Goal: Task Accomplishment & Management: Manage account settings

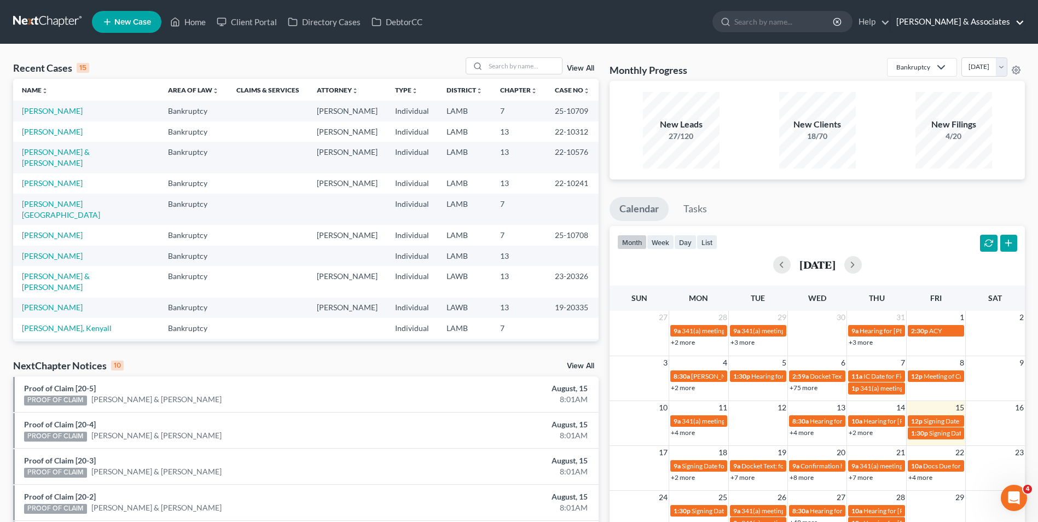
click at [975, 20] on link "[PERSON_NAME] & Associates" at bounding box center [958, 22] width 134 height 20
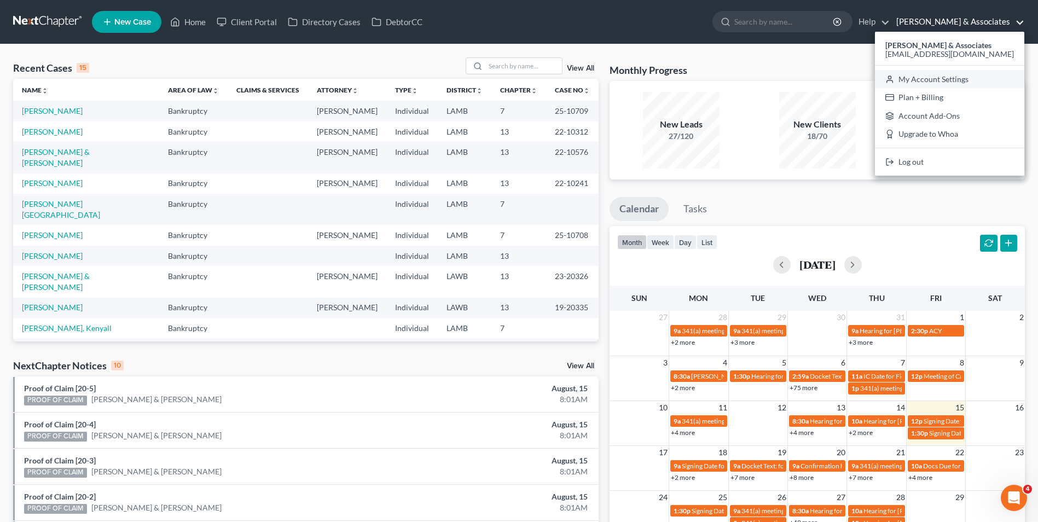
click at [975, 75] on link "My Account Settings" at bounding box center [949, 79] width 149 height 19
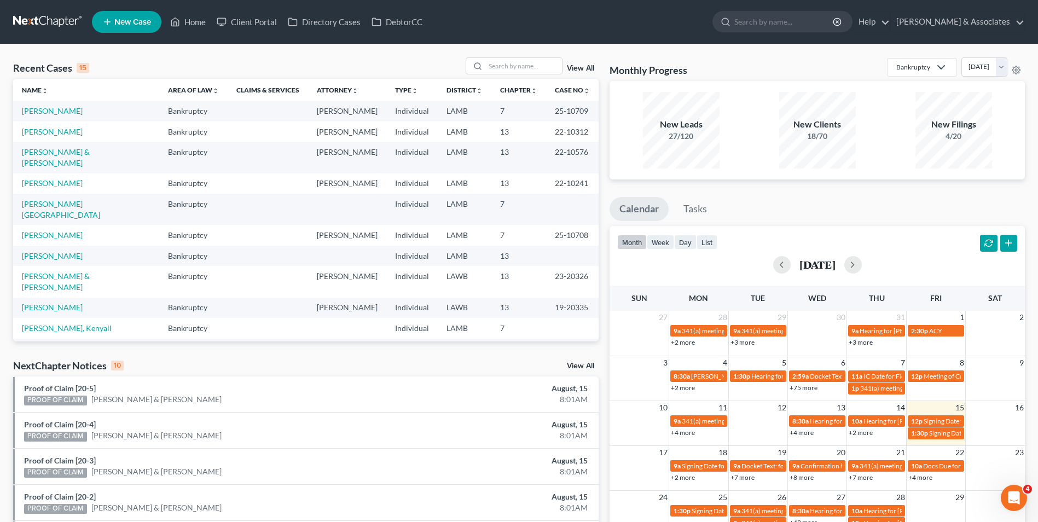
select select "23"
select select "19"
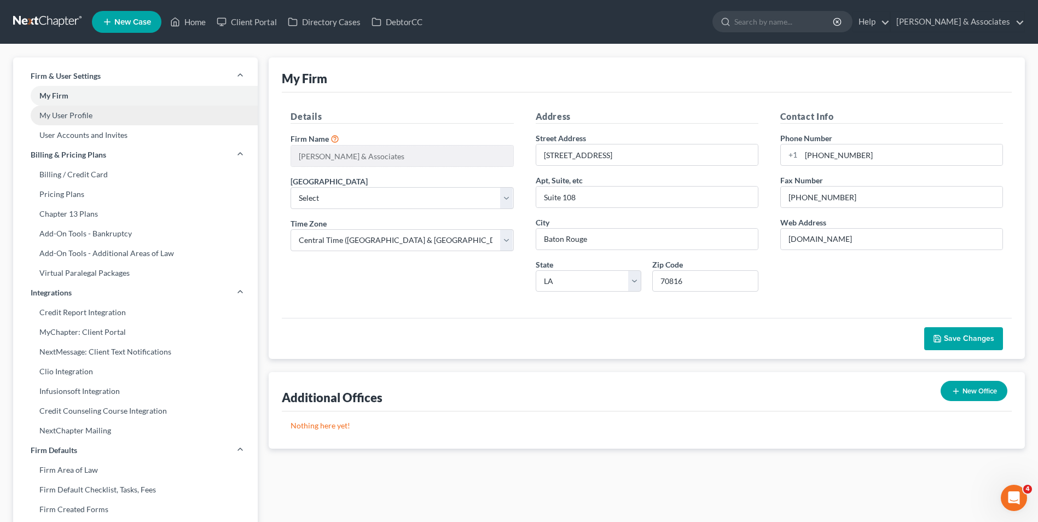
click at [109, 117] on link "My User Profile" at bounding box center [135, 116] width 245 height 20
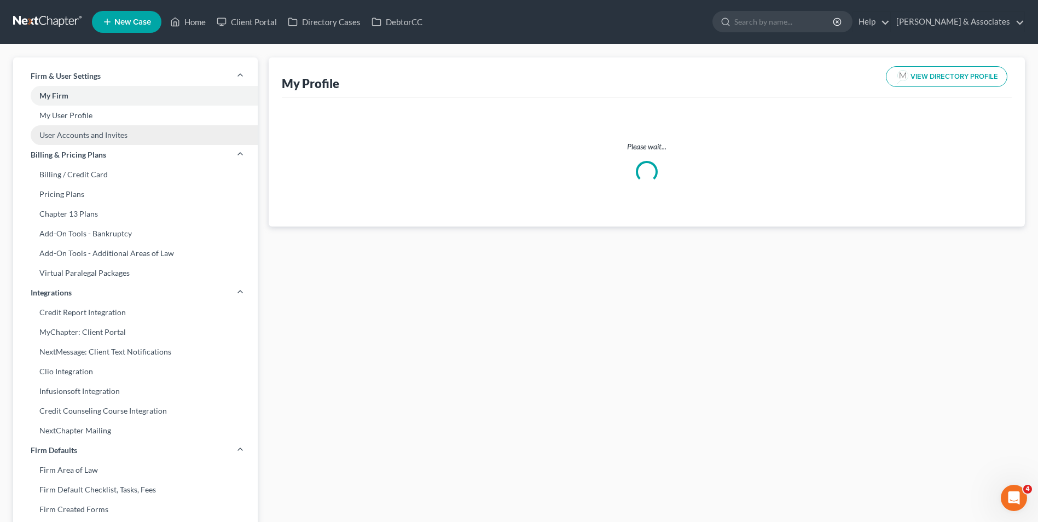
select select "19"
select select "35"
select select "attorney"
select select "0"
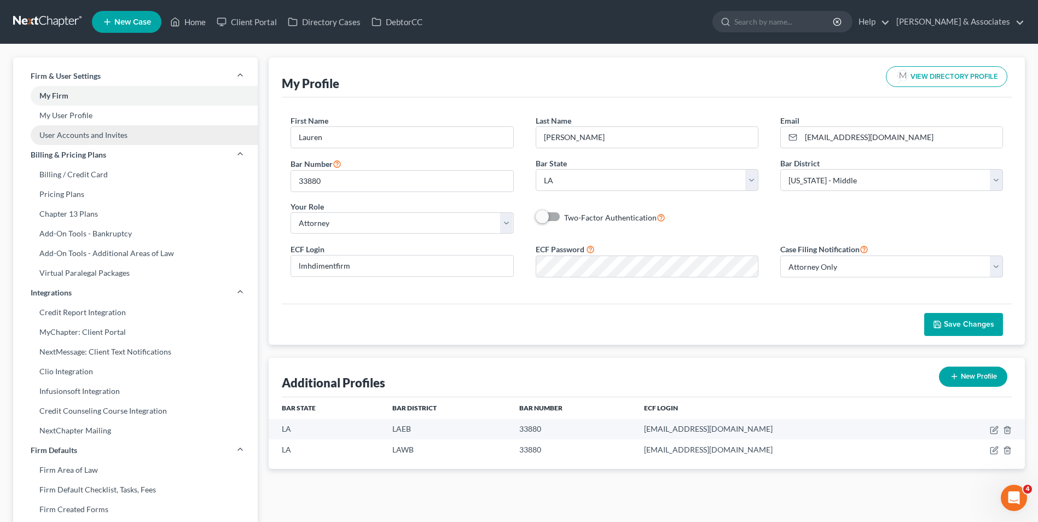
click at [170, 138] on link "User Accounts and Invites" at bounding box center [135, 135] width 245 height 20
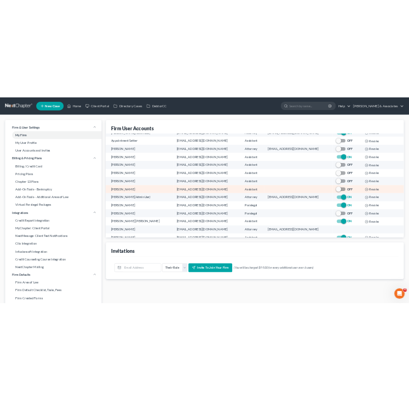
scroll to position [78, 0]
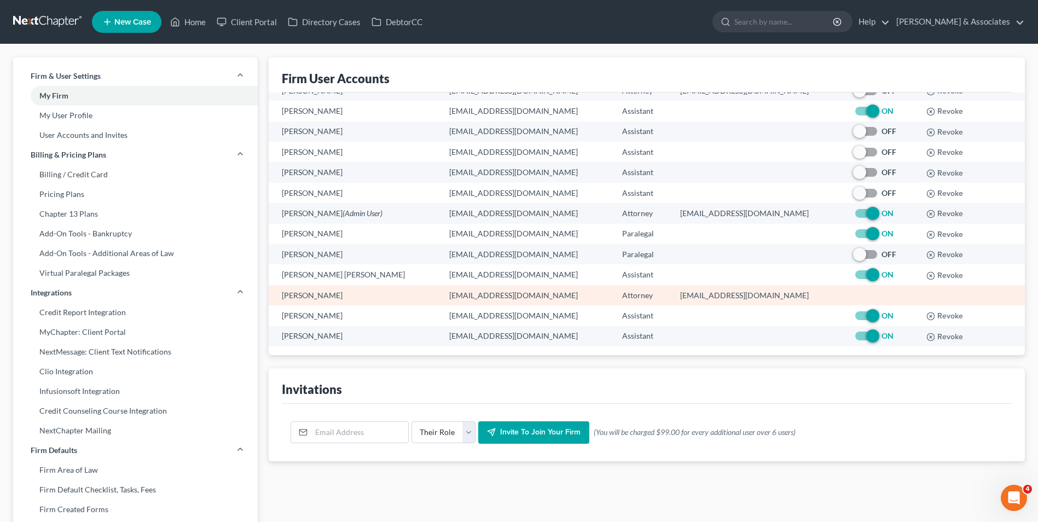
drag, startPoint x: 755, startPoint y: 298, endPoint x: 613, endPoint y: 301, distance: 142.3
click at [613, 301] on tr "[PERSON_NAME] [EMAIL_ADDRESS][DOMAIN_NAME] Attorney [EMAIL_ADDRESS][DOMAIN_NAME]" at bounding box center [647, 295] width 756 height 20
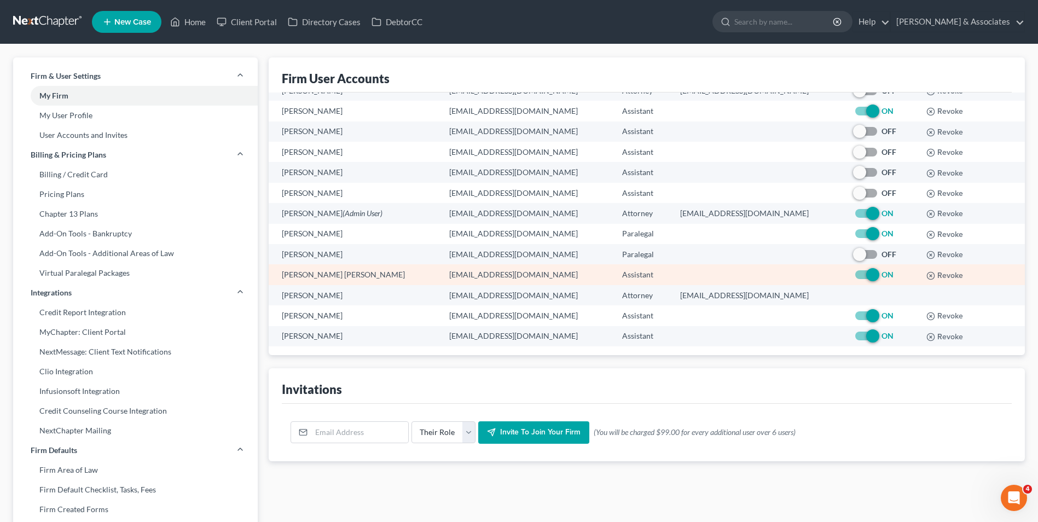
copy tr "[EMAIL_ADDRESS][DOMAIN_NAME]"
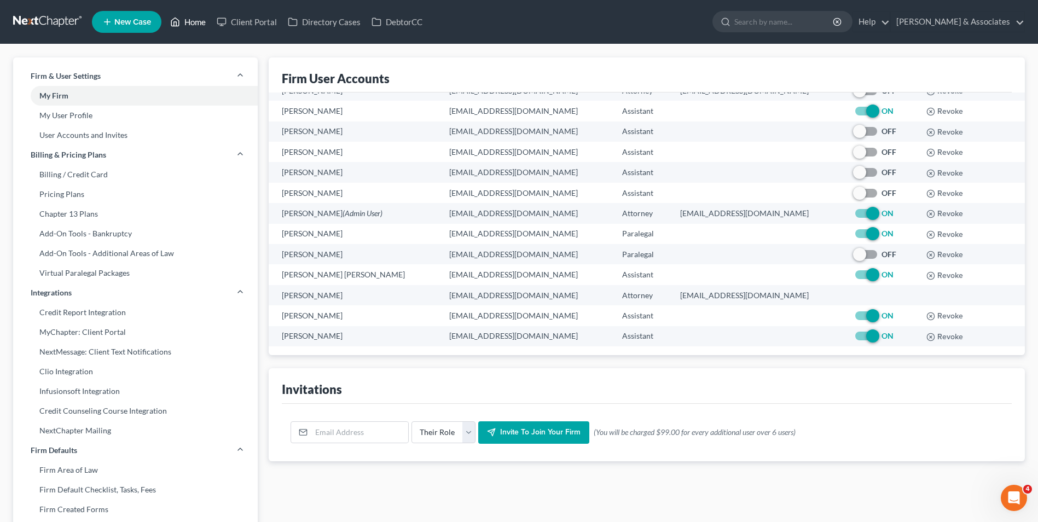
click at [176, 18] on icon at bounding box center [176, 22] width 8 height 8
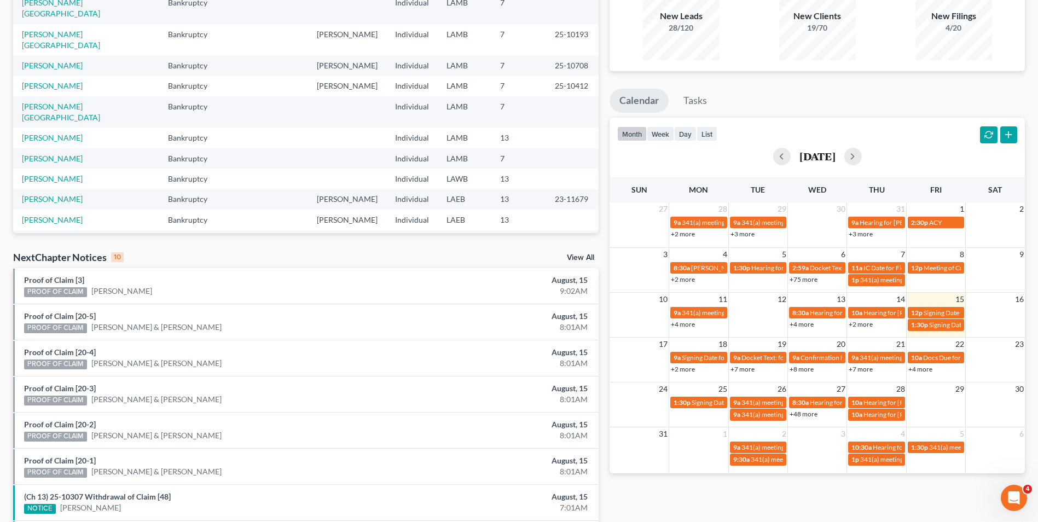
scroll to position [109, 0]
